Goal: Find specific page/section: Find specific page/section

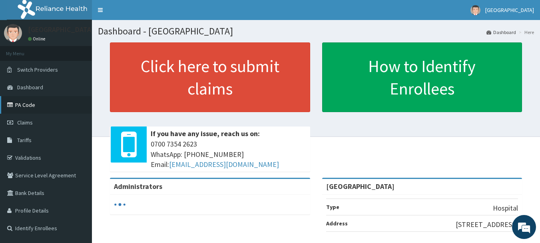
click at [15, 106] on icon at bounding box center [11, 105] width 8 height 6
click at [32, 101] on link "PA Code" at bounding box center [46, 105] width 92 height 18
